Goal: Task Accomplishment & Management: Use online tool/utility

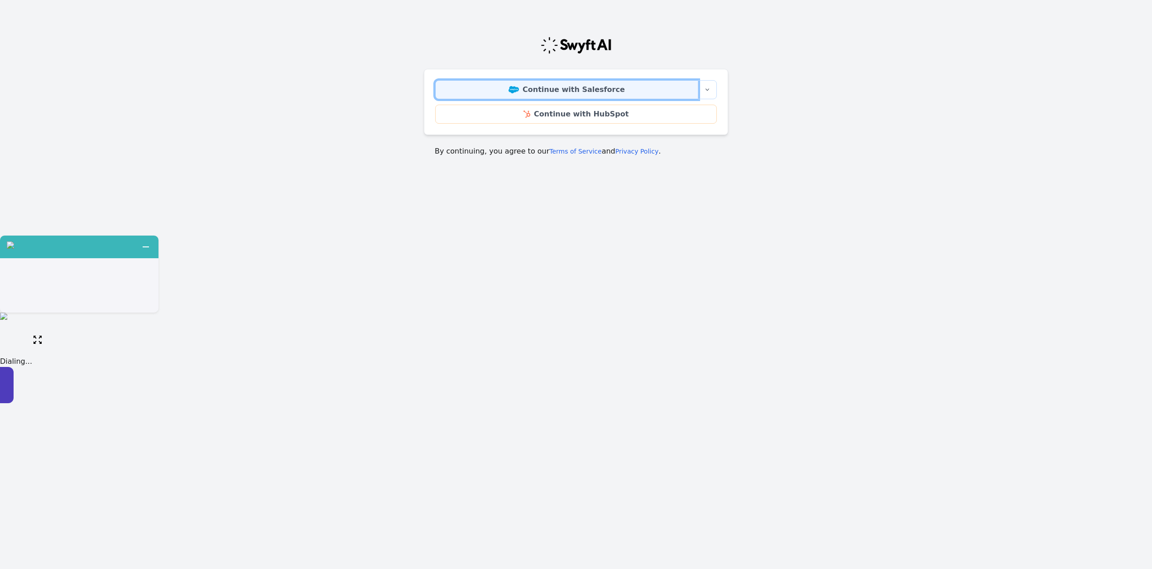
click at [554, 92] on link "Continue with Salesforce" at bounding box center [566, 89] width 263 height 19
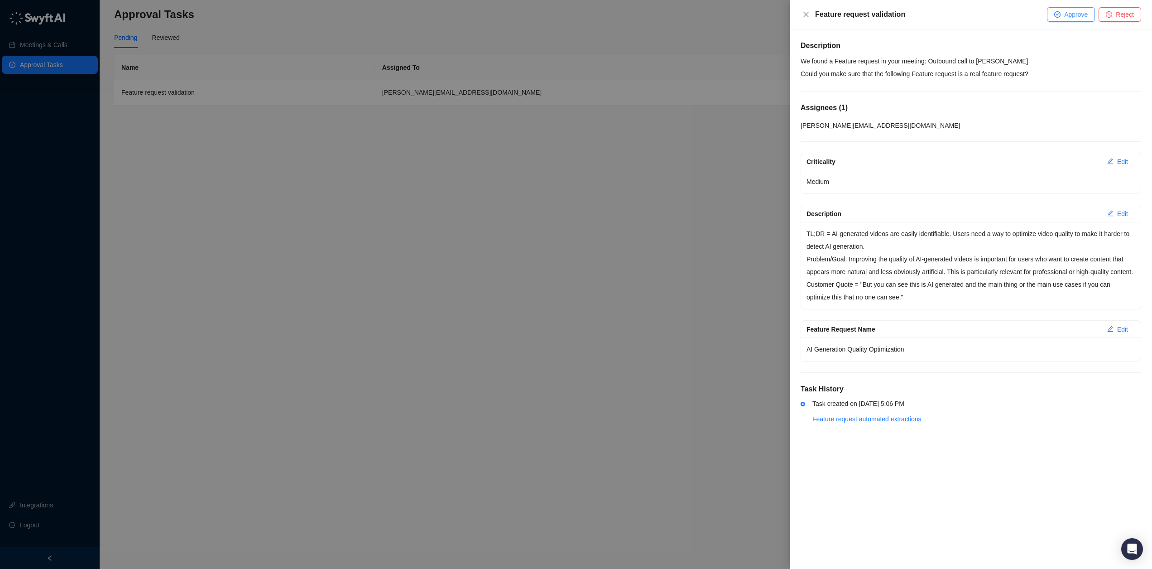
click at [1071, 16] on span "Approve" at bounding box center [1076, 15] width 24 height 10
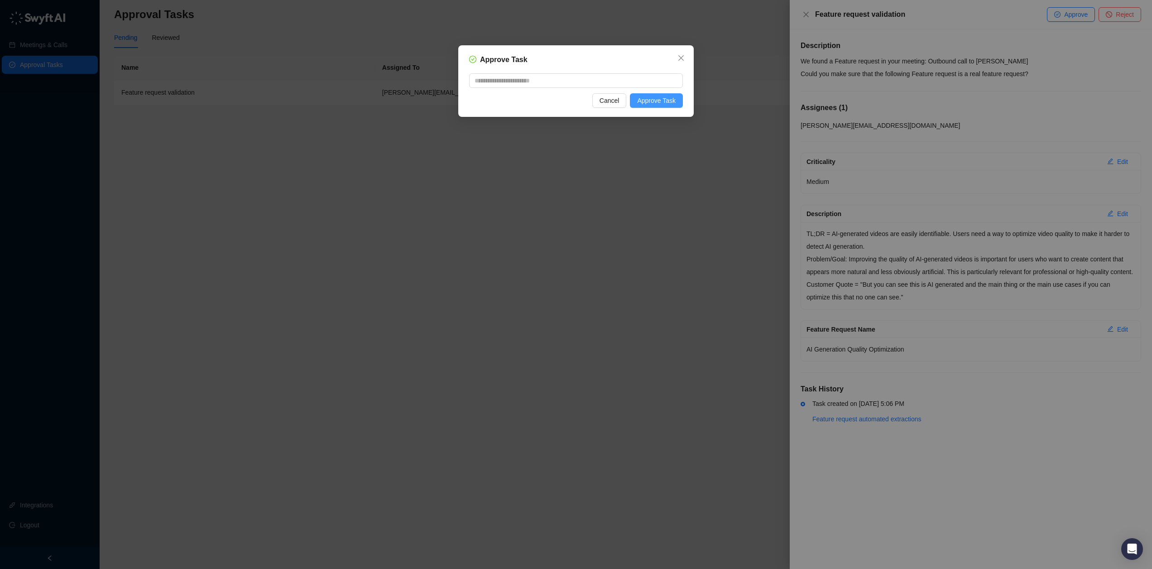
click at [647, 101] on span "Approve Task" at bounding box center [656, 101] width 38 height 10
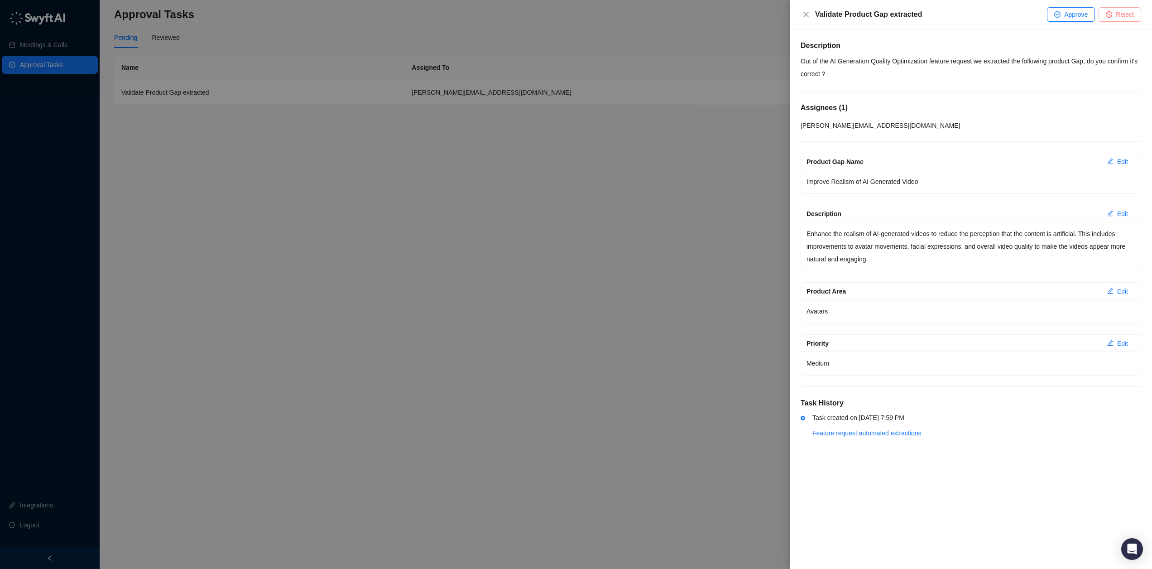
click at [1118, 12] on span "Reject" at bounding box center [1125, 15] width 18 height 10
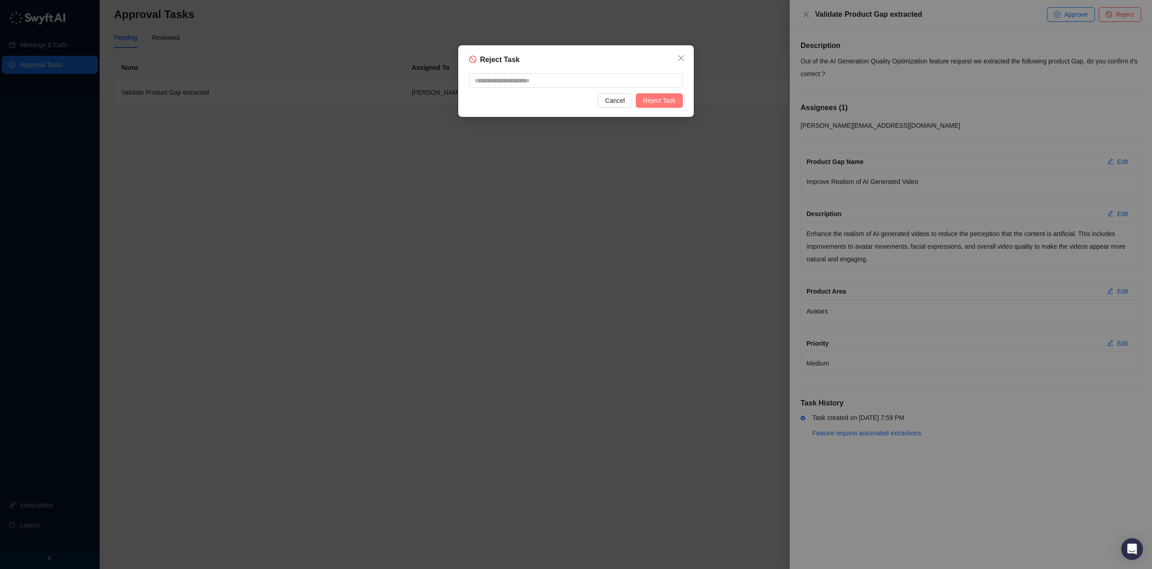
click at [661, 96] on span "Reject Task" at bounding box center [659, 101] width 33 height 10
